Goal: Task Accomplishment & Management: Manage account settings

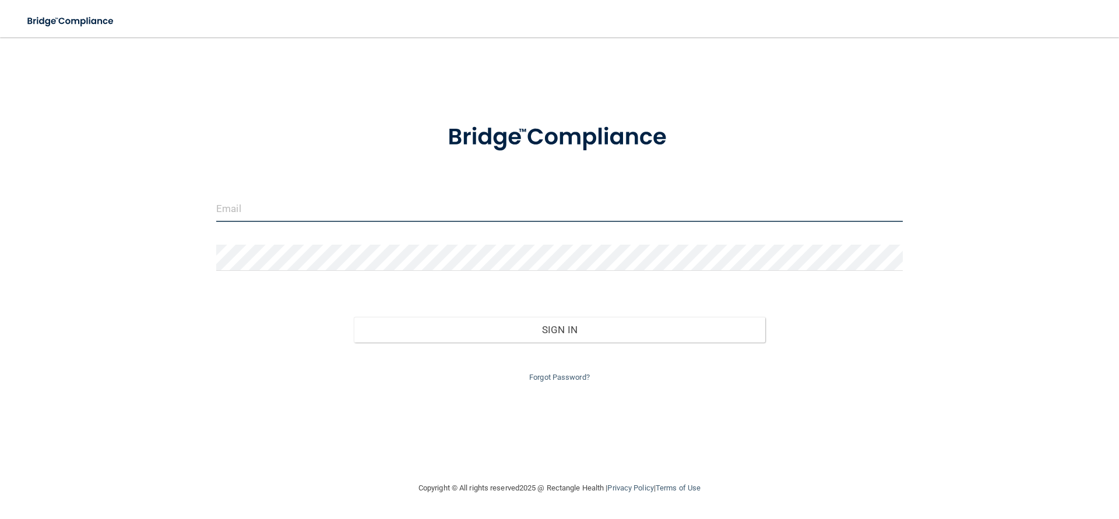
click at [294, 212] on input "email" at bounding box center [559, 209] width 687 height 26
type input "[PERSON_NAME][EMAIL_ADDRESS][DOMAIN_NAME]"
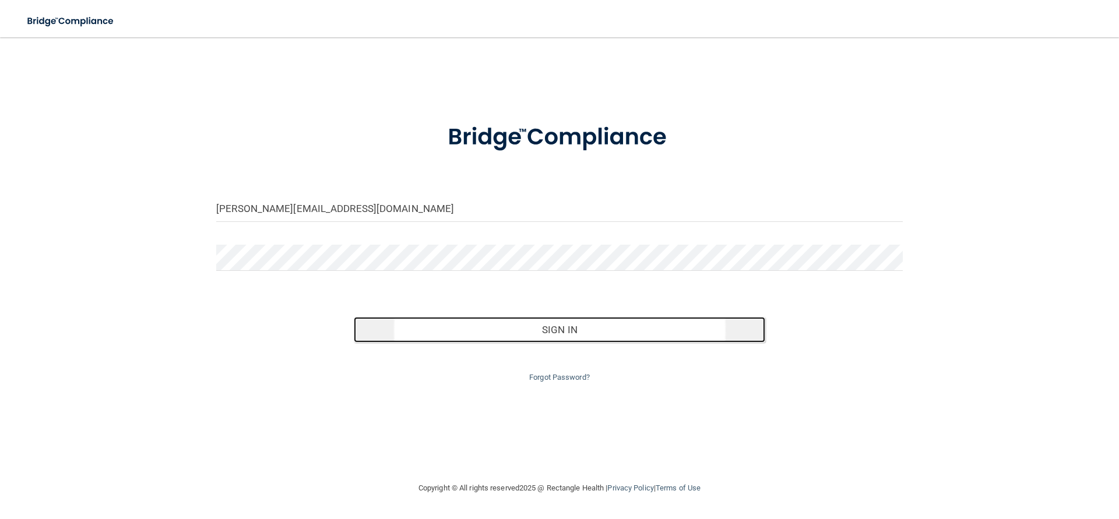
click at [540, 330] on button "Sign In" at bounding box center [560, 330] width 412 height 26
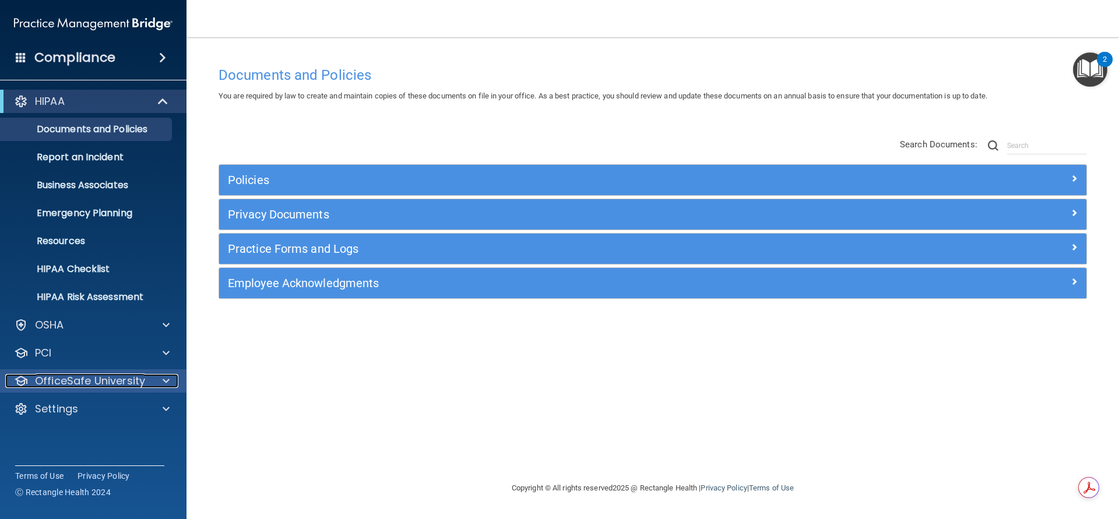
click at [84, 381] on p "OfficeSafe University" at bounding box center [90, 381] width 110 height 14
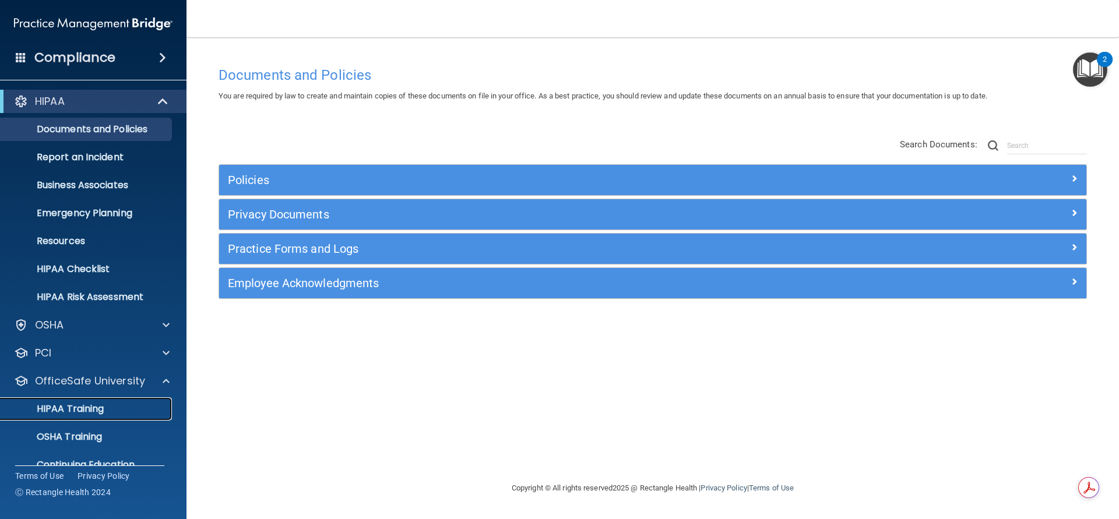
click at [82, 409] on p "HIPAA Training" at bounding box center [56, 409] width 96 height 12
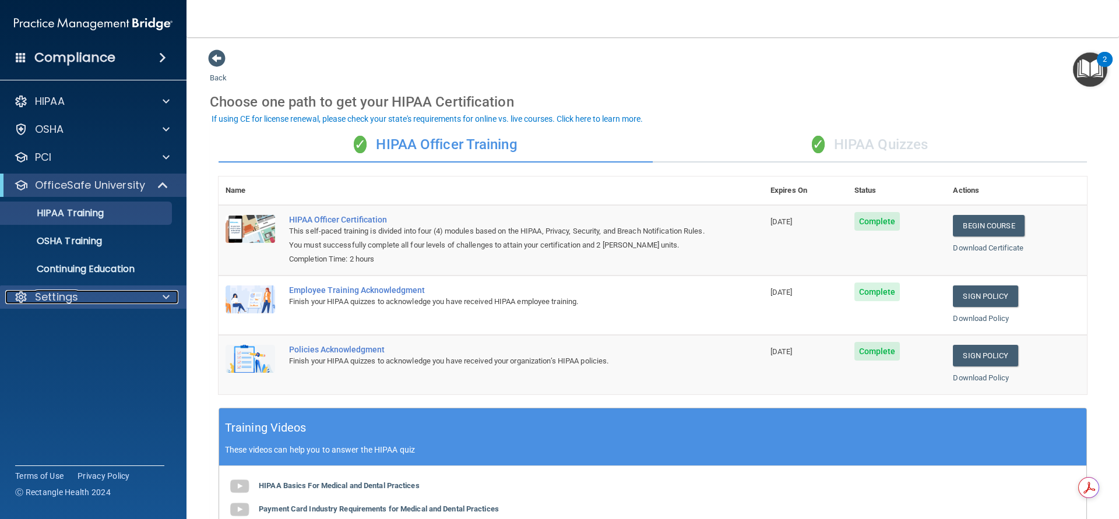
click at [60, 296] on p "Settings" at bounding box center [56, 297] width 43 height 14
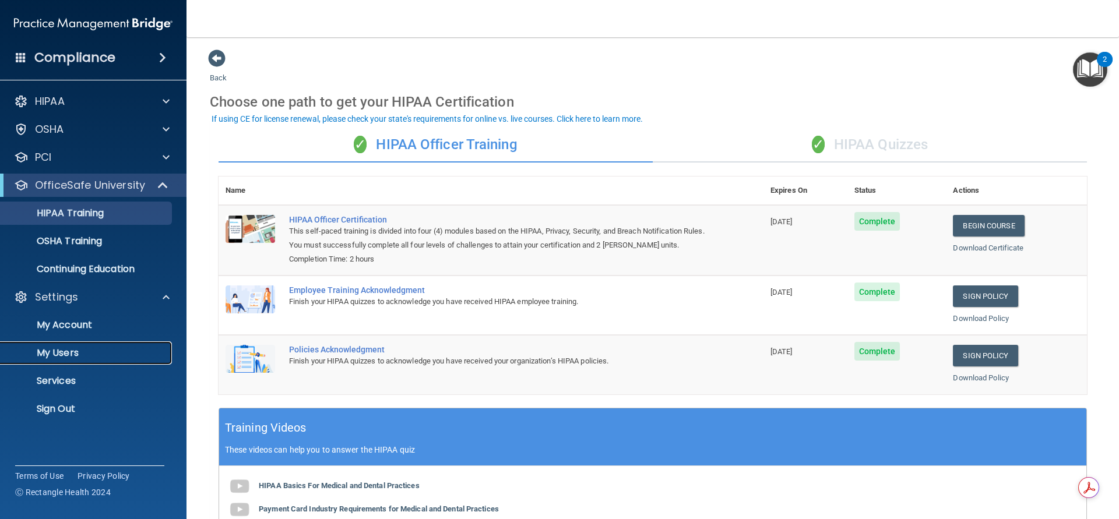
click at [61, 353] on p "My Users" at bounding box center [87, 353] width 159 height 12
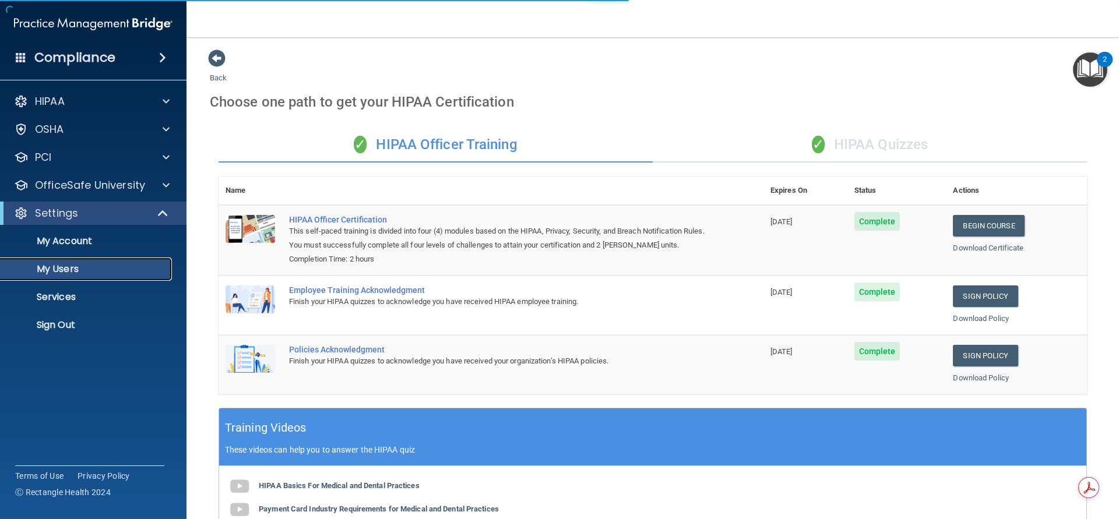
select select "20"
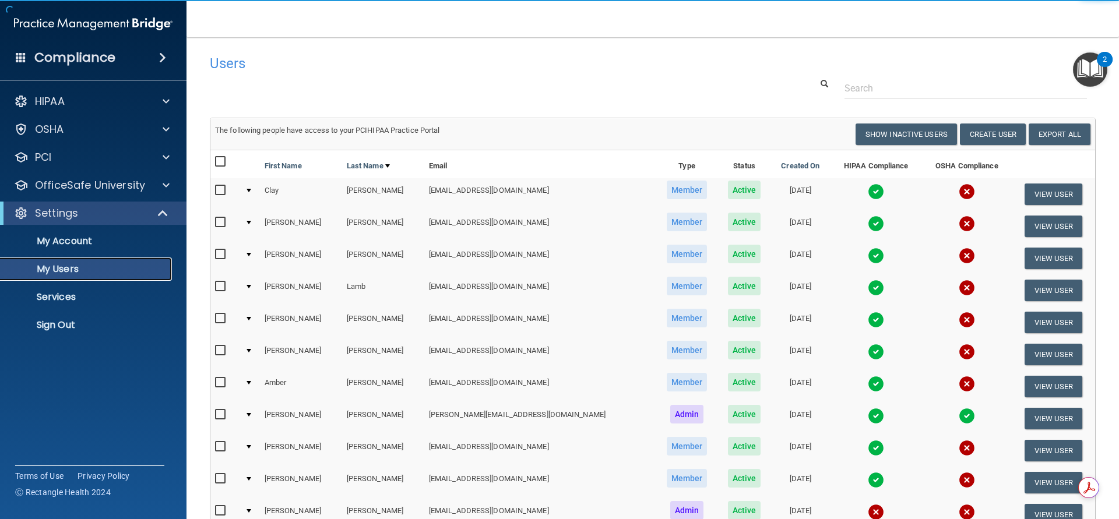
scroll to position [159, 0]
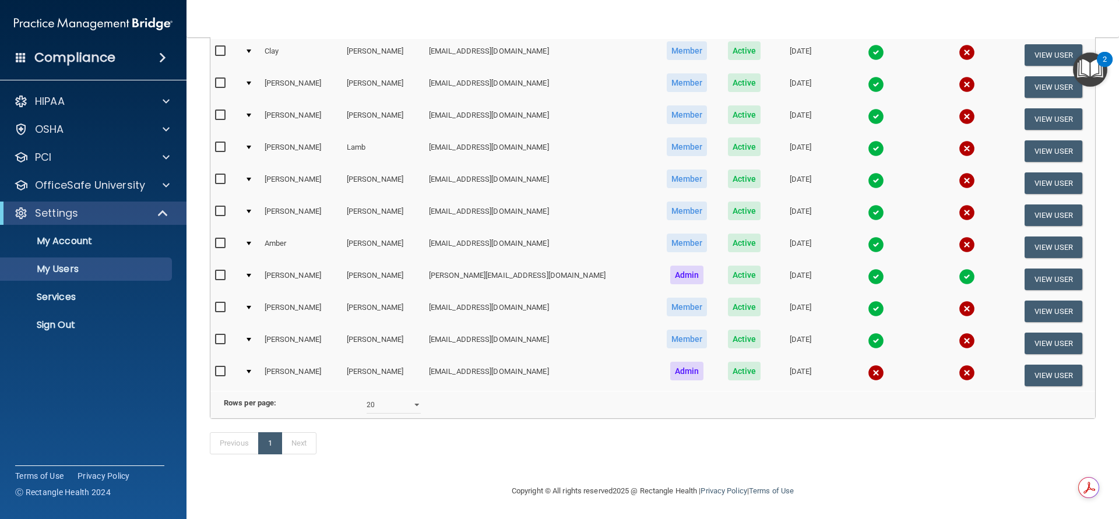
click at [868, 365] on img at bounding box center [876, 373] width 16 height 16
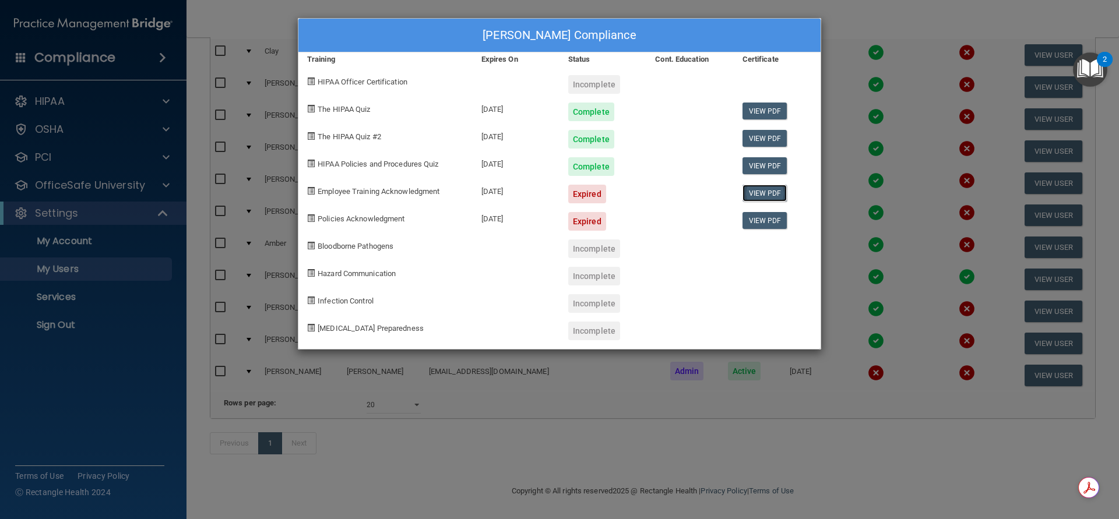
click at [759, 194] on link "View PDF" at bounding box center [765, 193] width 45 height 17
click at [756, 109] on link "View PDF" at bounding box center [765, 111] width 45 height 17
click at [770, 136] on link "View PDF" at bounding box center [765, 138] width 45 height 17
click at [768, 166] on link "View PDF" at bounding box center [765, 165] width 45 height 17
click at [882, 19] on div "Elizabeth Usry's Compliance Training Expires On Status Cont. Education Certific…" at bounding box center [559, 259] width 1119 height 519
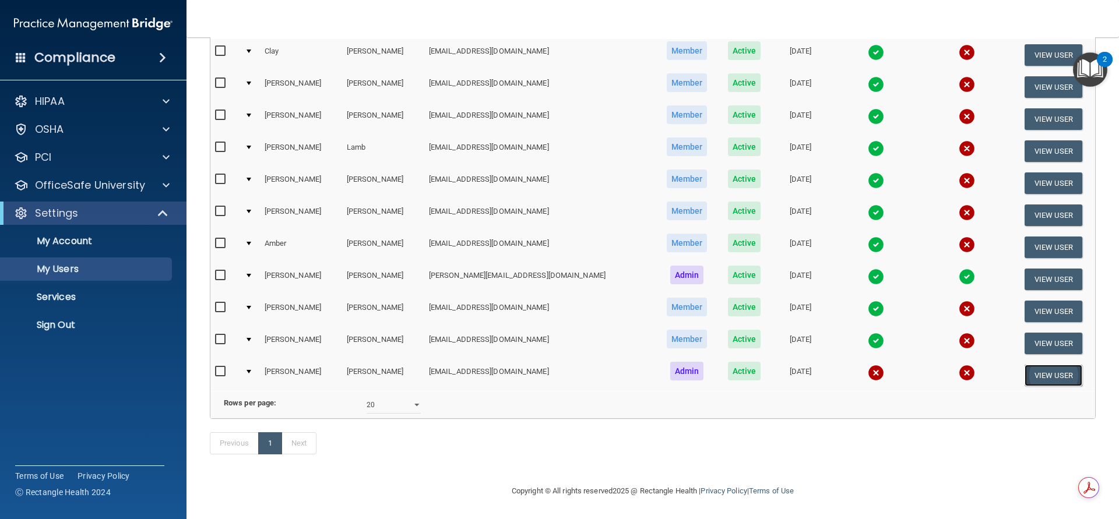
click at [1025, 365] on button "View User" at bounding box center [1054, 376] width 58 height 22
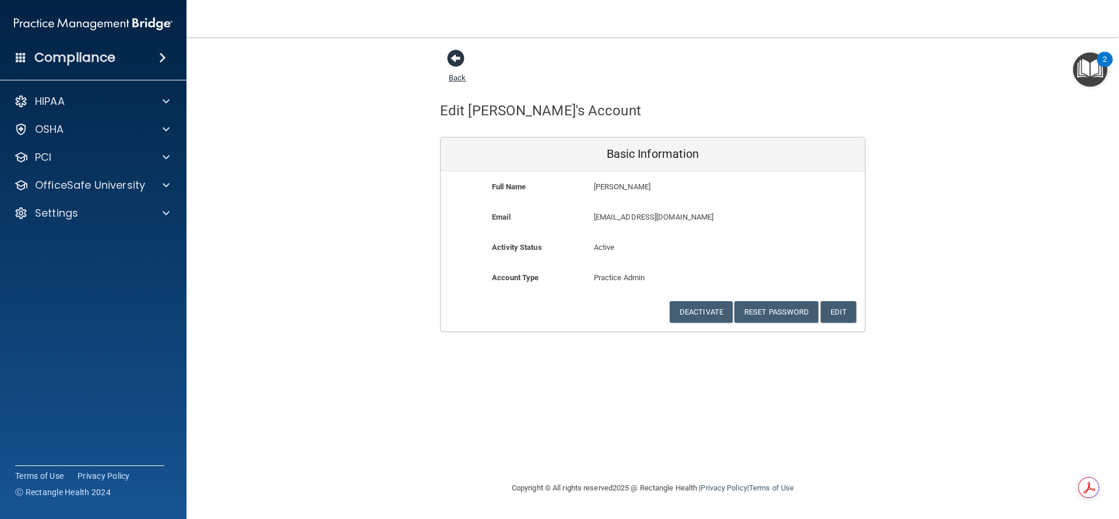
click at [455, 61] on span at bounding box center [455, 58] width 17 height 17
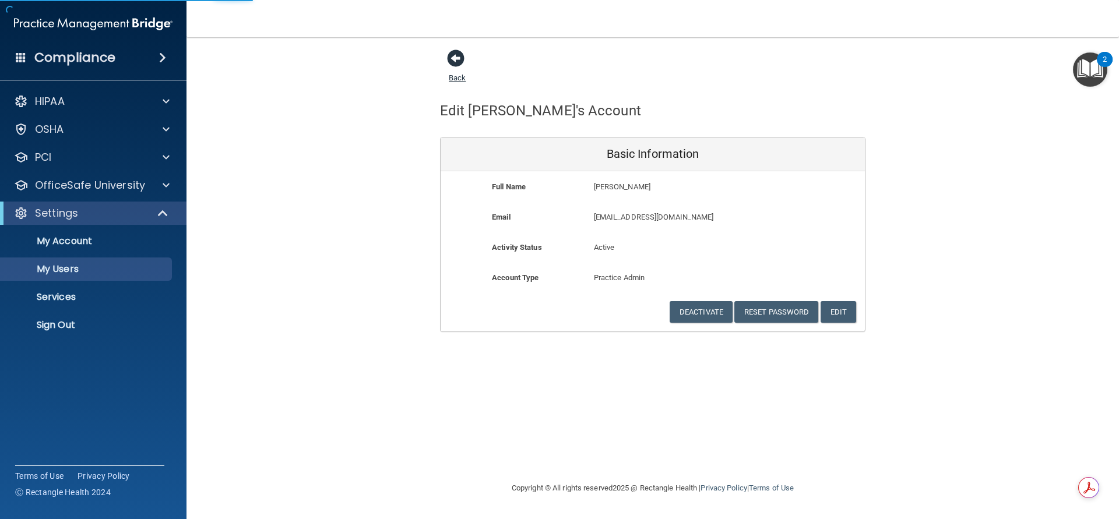
select select "20"
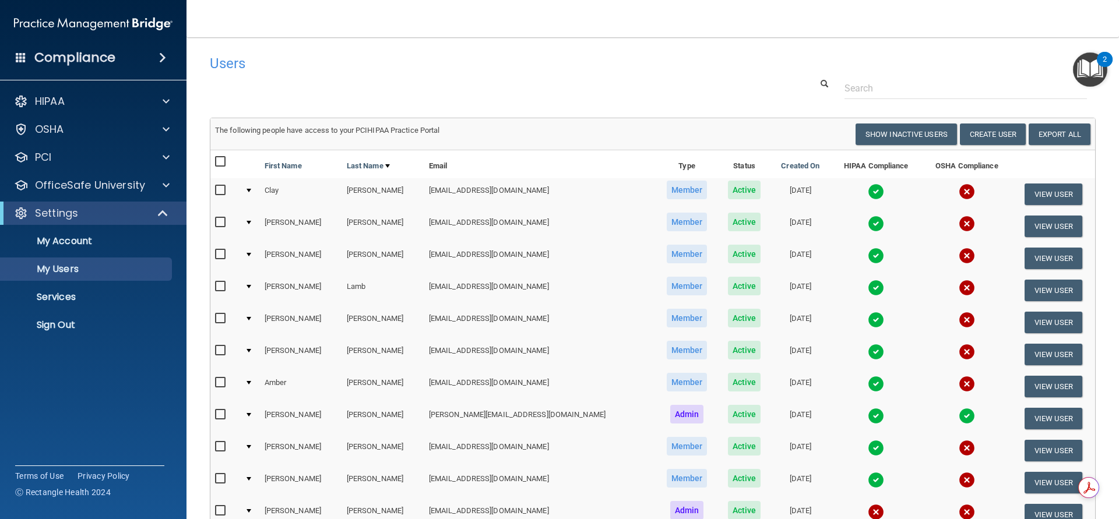
scroll to position [159, 0]
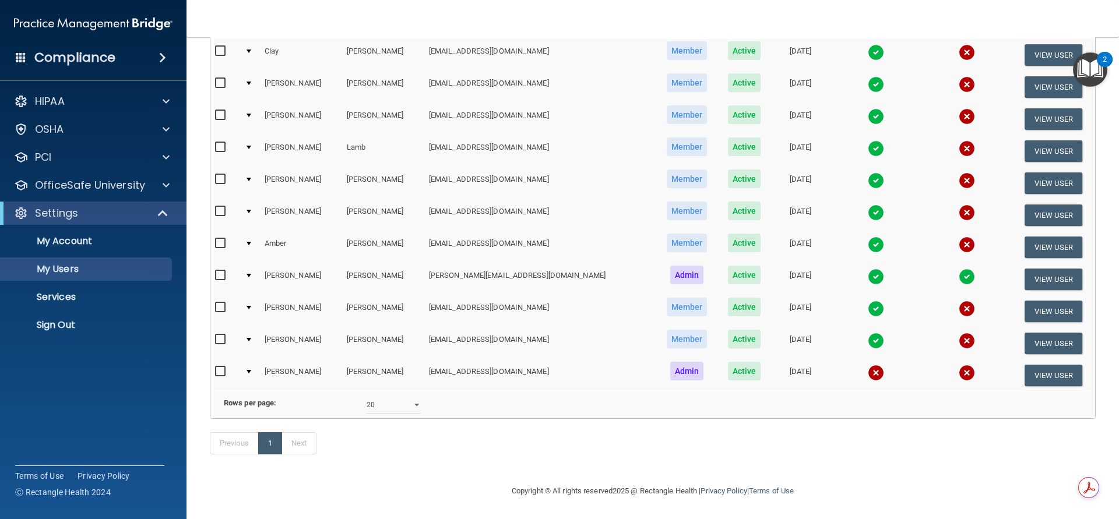
click at [252, 360] on td at bounding box center [250, 375] width 20 height 31
click at [221, 367] on input "checkbox" at bounding box center [221, 371] width 13 height 9
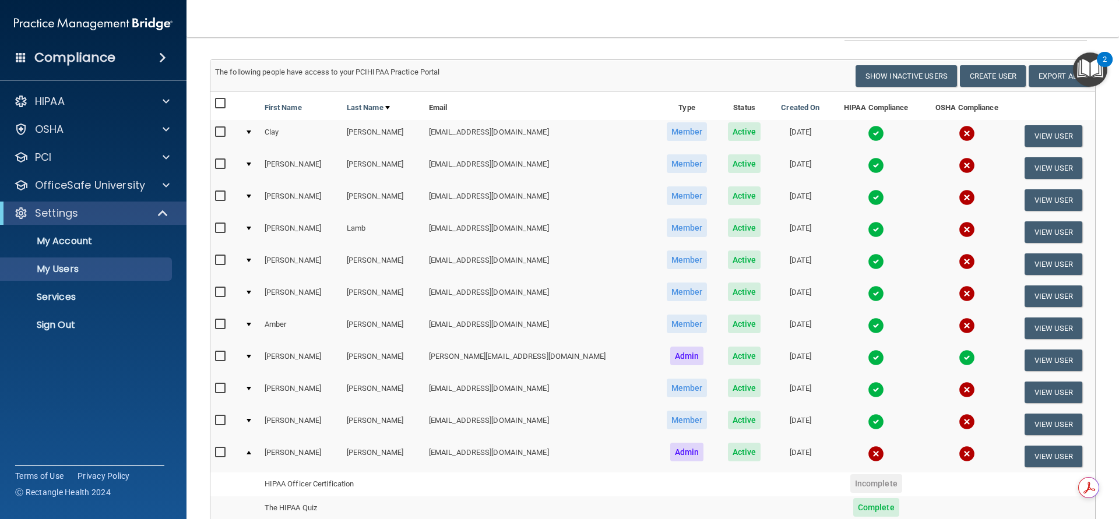
scroll to position [233, 0]
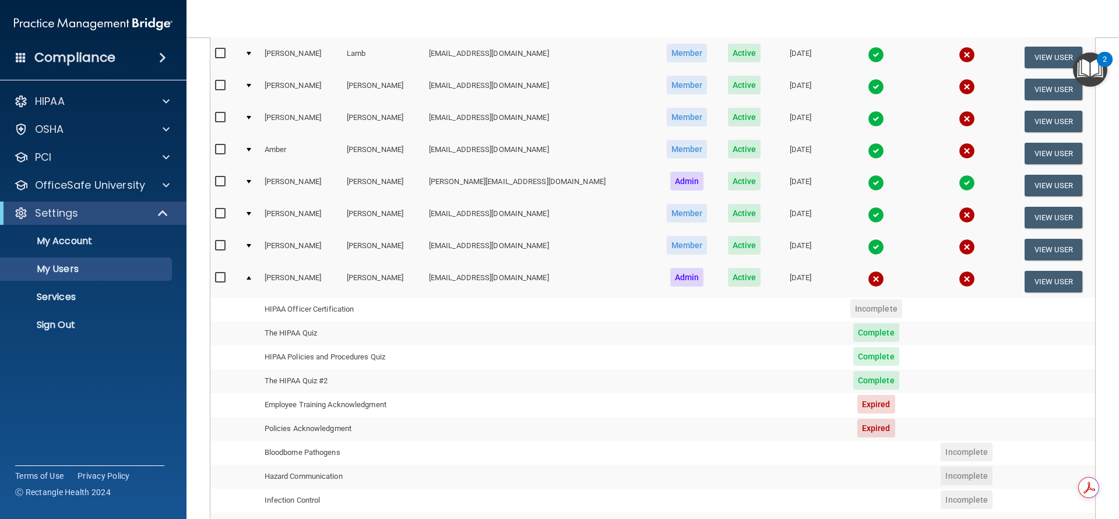
click at [220, 277] on input "checkbox" at bounding box center [221, 277] width 13 height 9
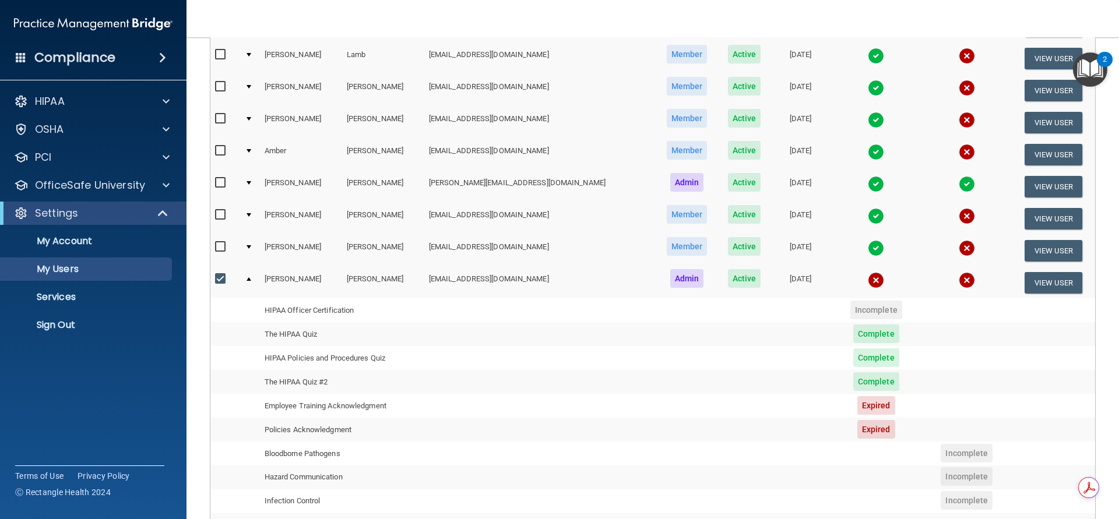
scroll to position [234, 0]
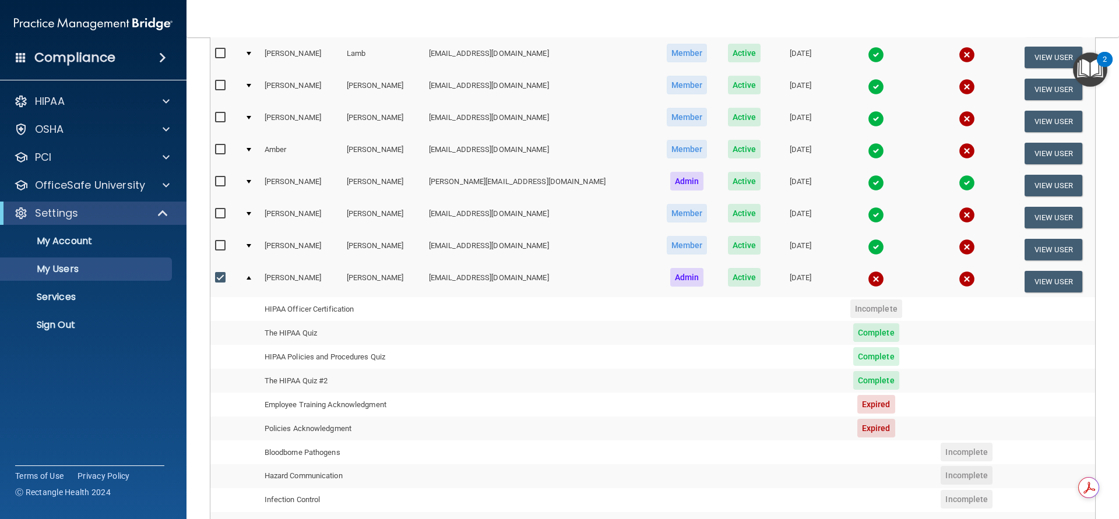
click at [220, 277] on input "checkbox" at bounding box center [221, 277] width 13 height 9
checkbox input "false"
click at [251, 279] on div at bounding box center [249, 277] width 5 height 3
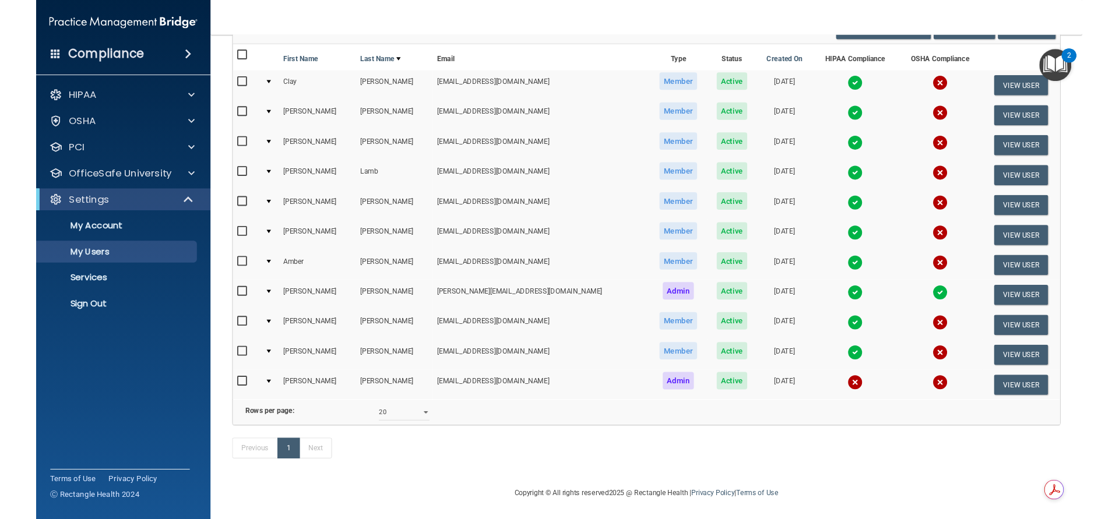
scroll to position [159, 0]
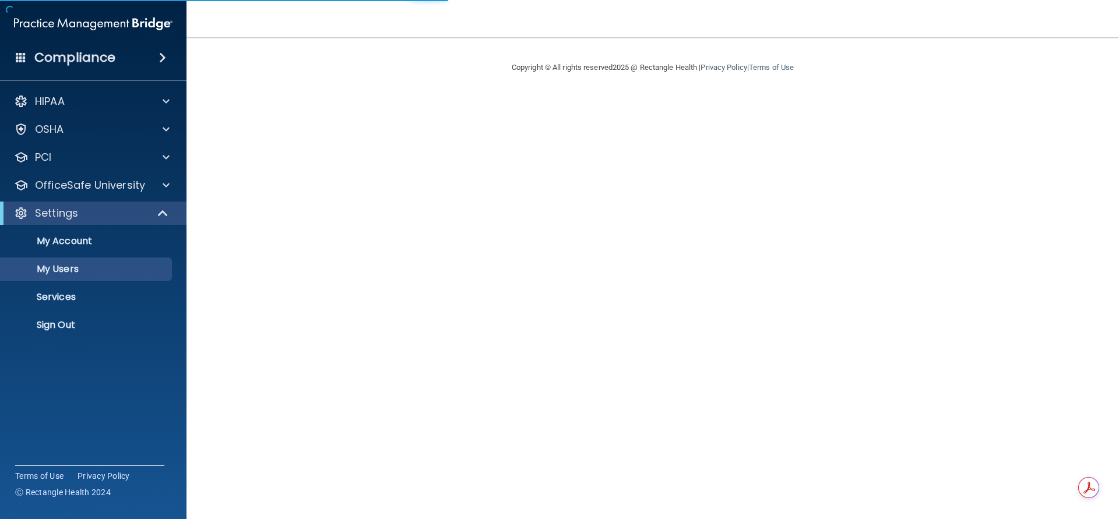
select select "20"
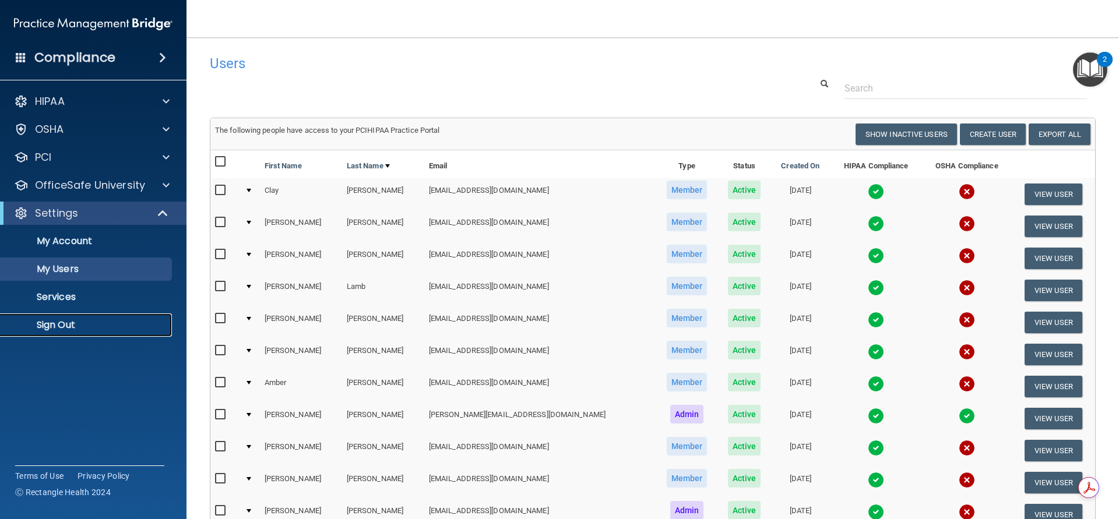
click at [60, 321] on p "Sign Out" at bounding box center [87, 325] width 159 height 12
